Goal: Transaction & Acquisition: Purchase product/service

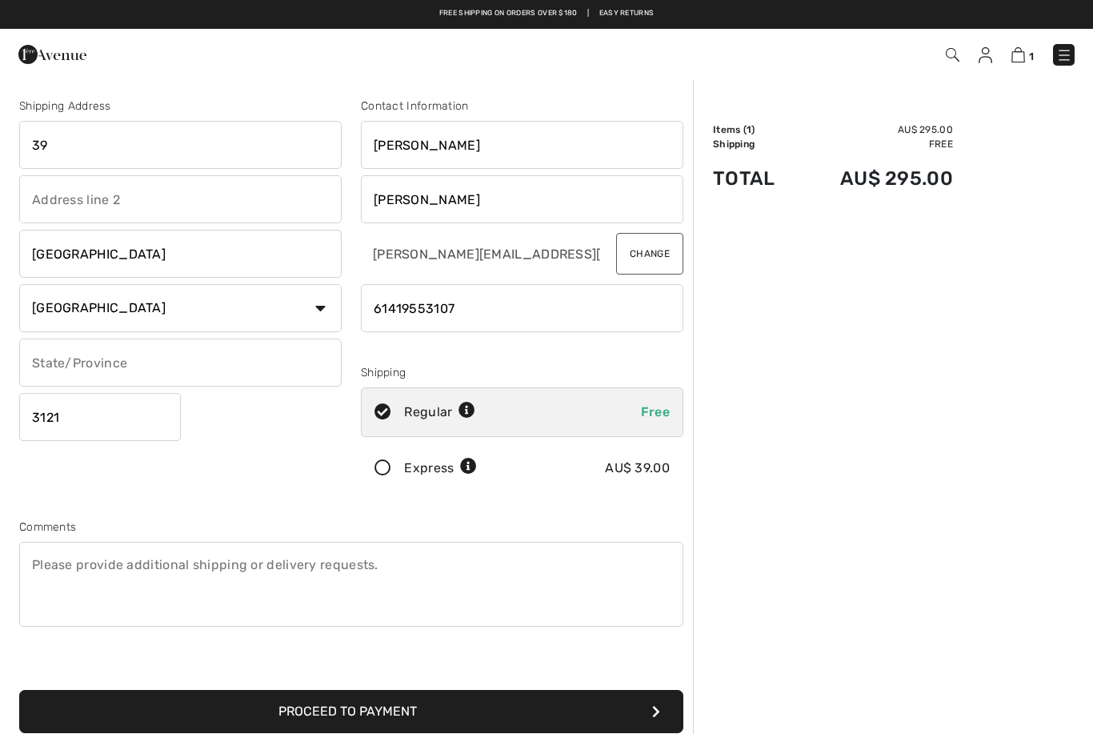
click at [220, 150] on input "39" at bounding box center [180, 145] width 322 height 48
type input "[STREET_ADDRESS]"
click at [302, 362] on input "text" at bounding box center [180, 362] width 322 height 48
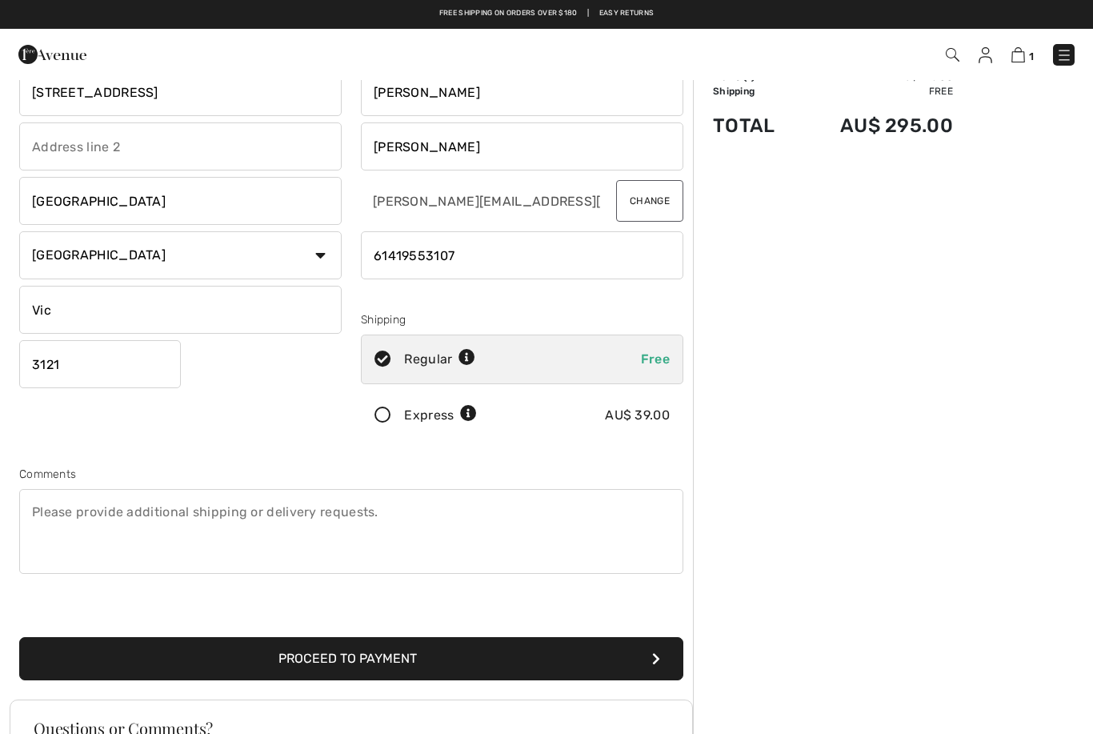
scroll to position [51, 0]
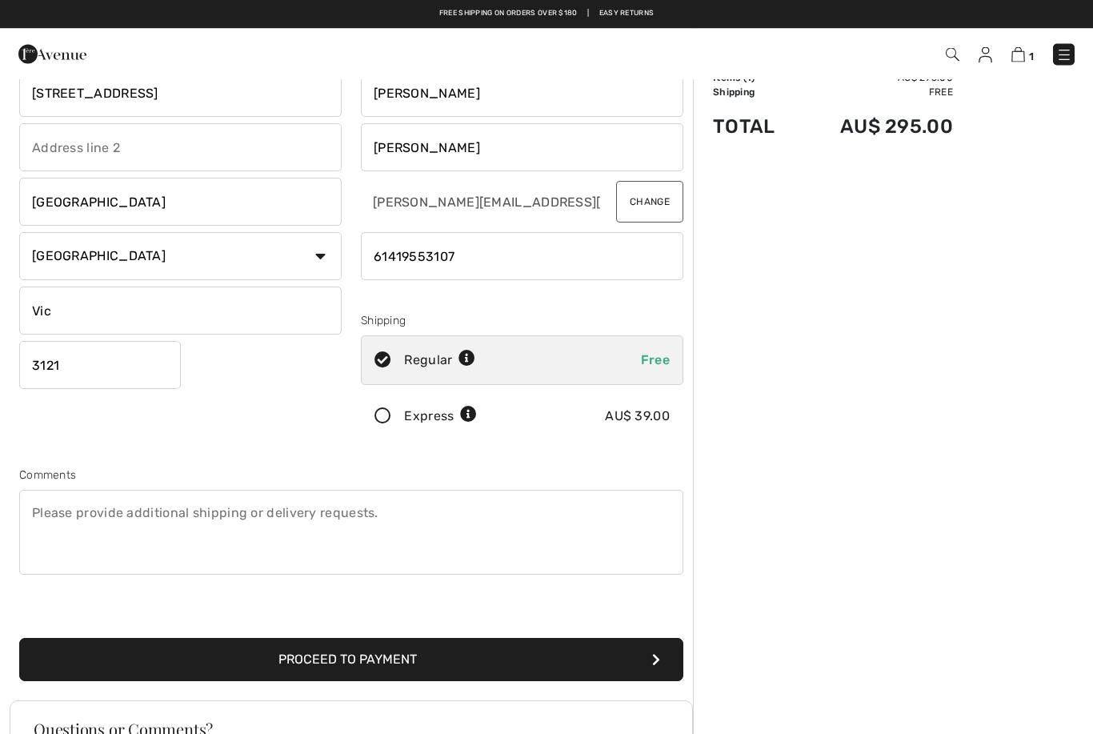
type input "Vic"
click at [499, 663] on button "Proceed to Payment" at bounding box center [351, 660] width 664 height 43
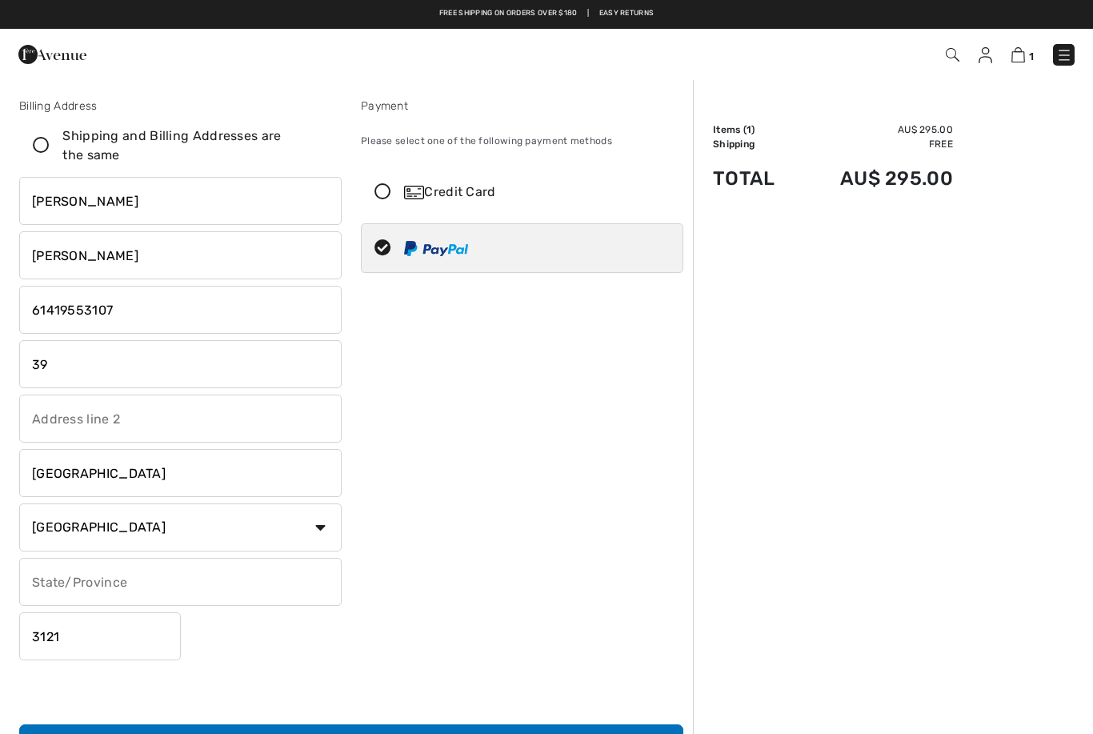
click at [172, 366] on input "39" at bounding box center [180, 364] width 322 height 48
type input "[STREET_ADDRESS]"
click at [575, 254] on div at bounding box center [516, 248] width 308 height 48
click at [435, 255] on img at bounding box center [436, 248] width 64 height 15
radio input "true"
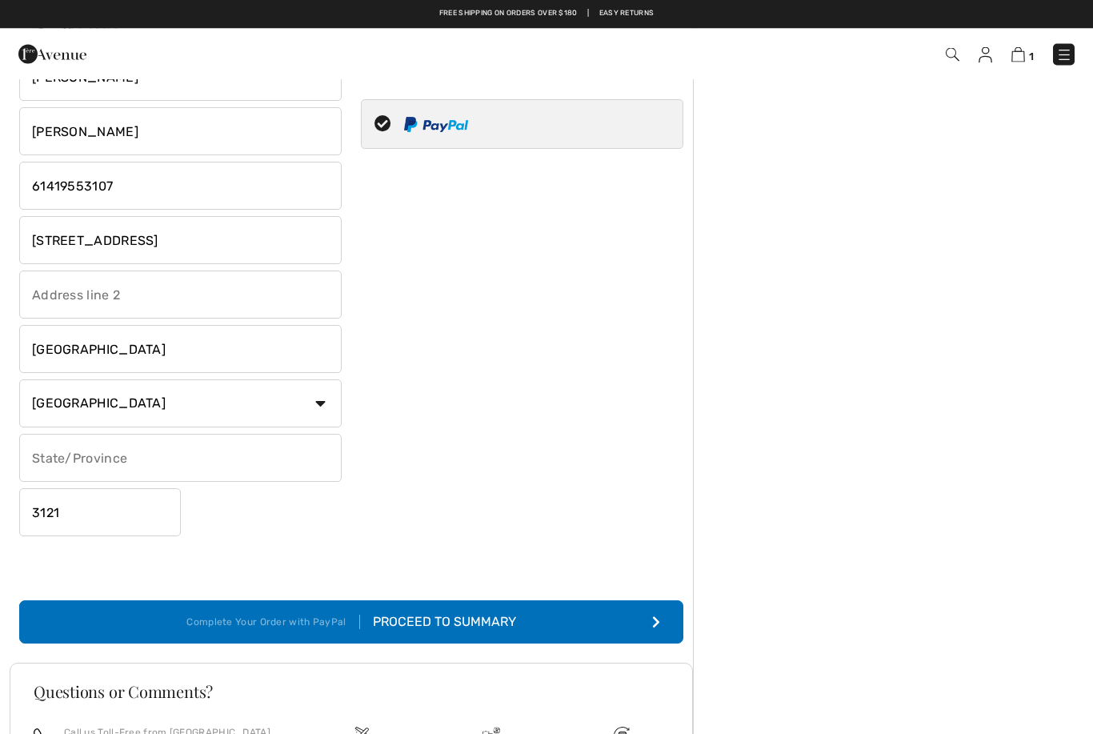
scroll to position [282, 0]
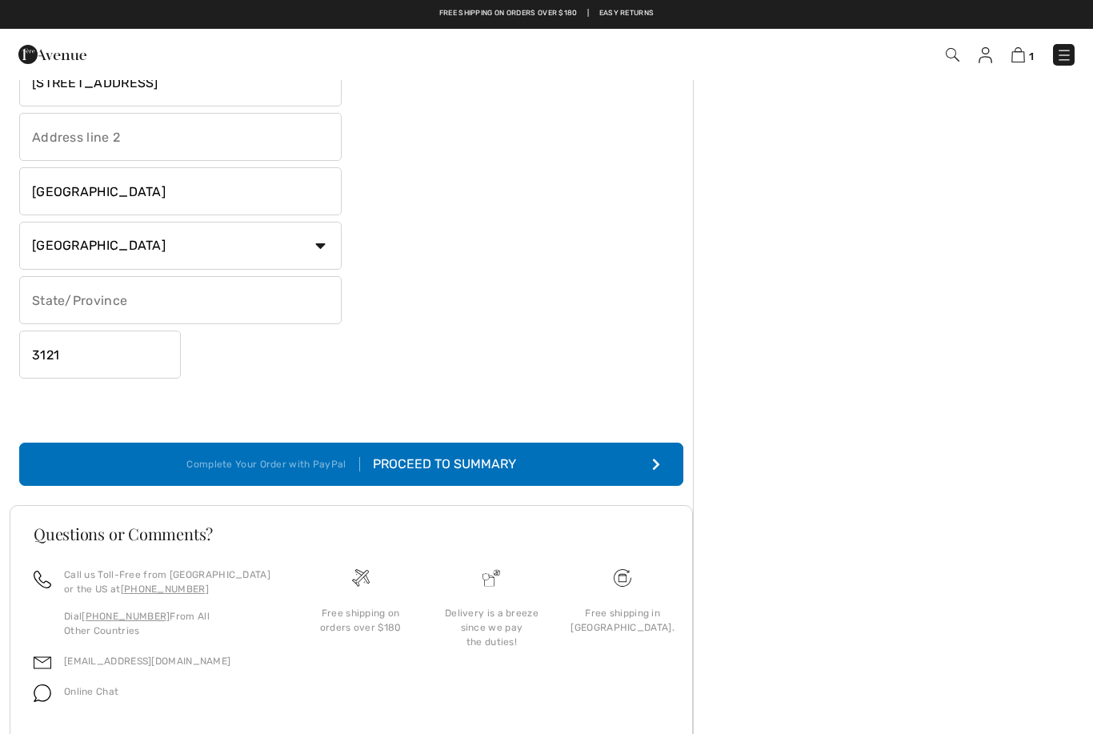
click at [527, 467] on button "Complete Your Order with PayPal Proceed to Summary" at bounding box center [351, 464] width 664 height 43
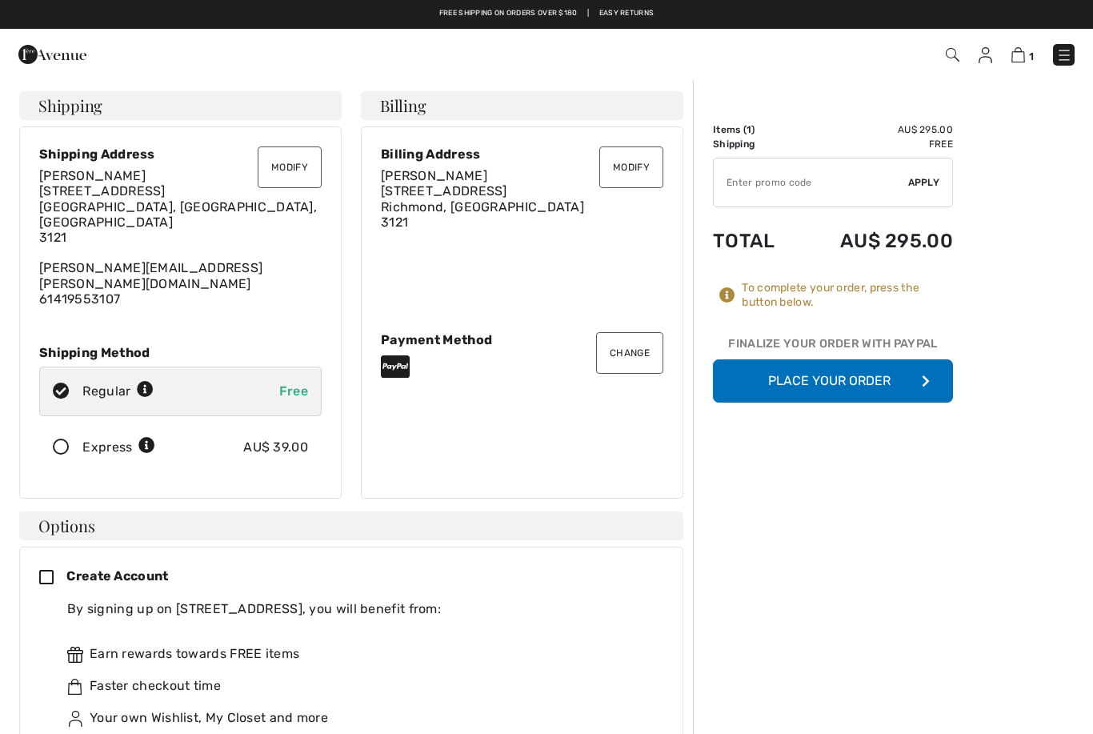
click at [811, 382] on button "Place Your Order" at bounding box center [833, 380] width 240 height 43
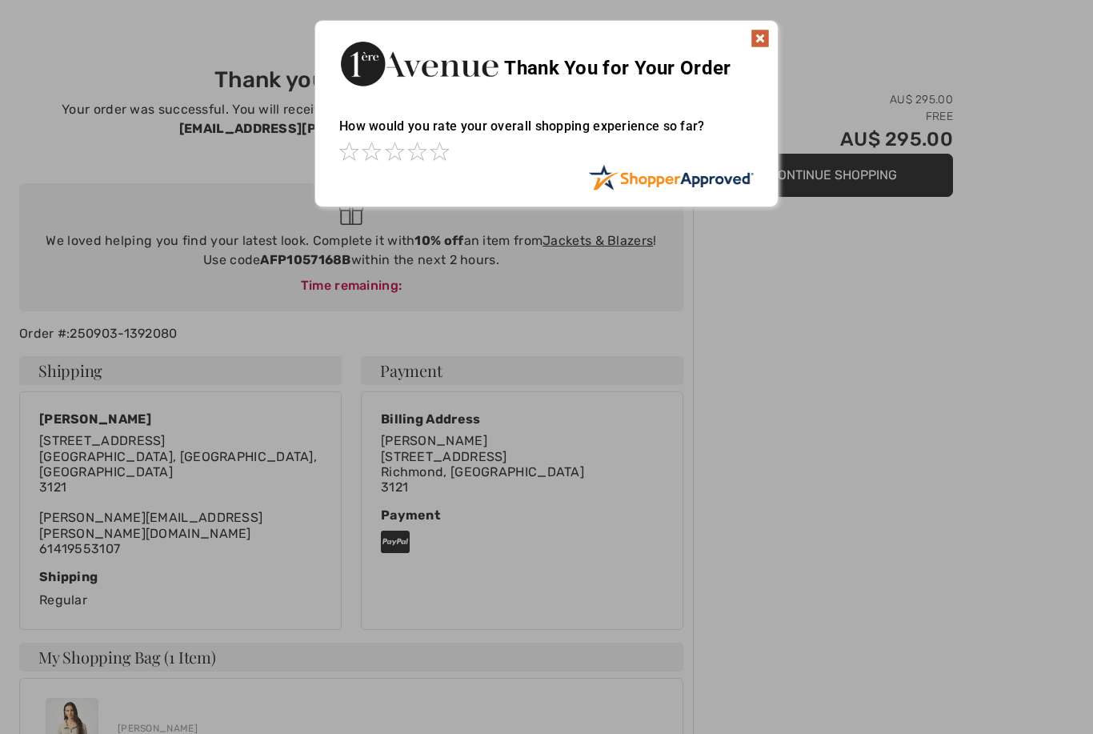
scroll to position [32, 0]
click at [767, 36] on img at bounding box center [760, 37] width 19 height 19
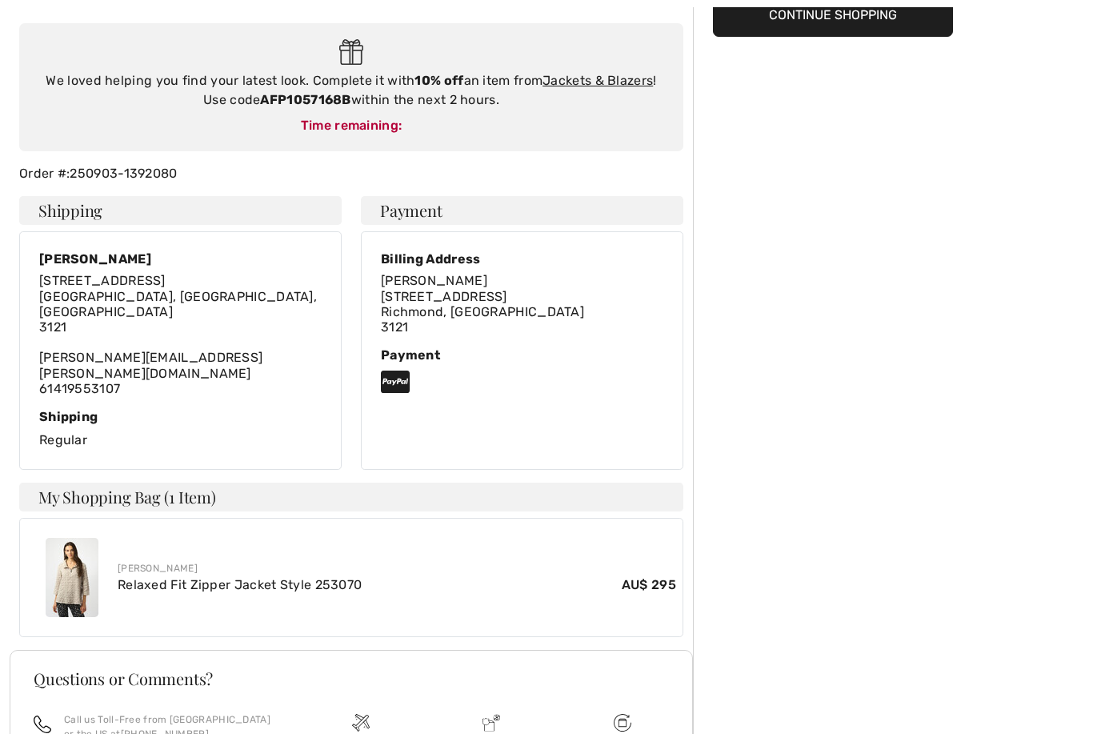
scroll to position [285, 0]
